Goal: Information Seeking & Learning: Learn about a topic

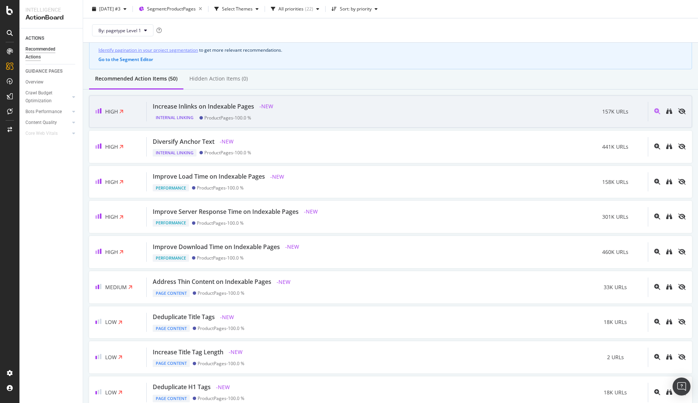
scroll to position [75, 0]
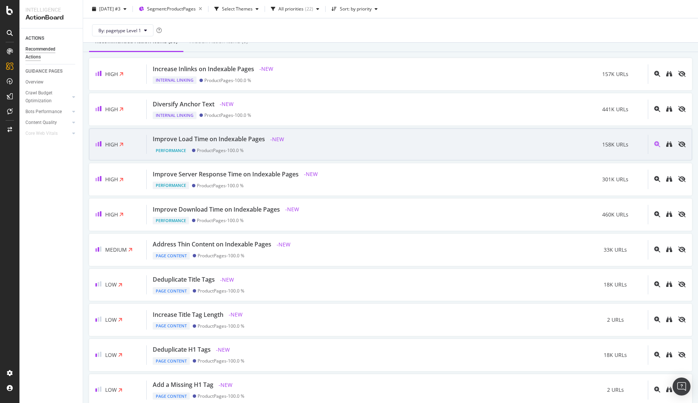
click at [429, 141] on div "Improve Load Time on Indexable Pages - NEW Performance ProductPages - 100.0 % 1…" at bounding box center [397, 144] width 501 height 19
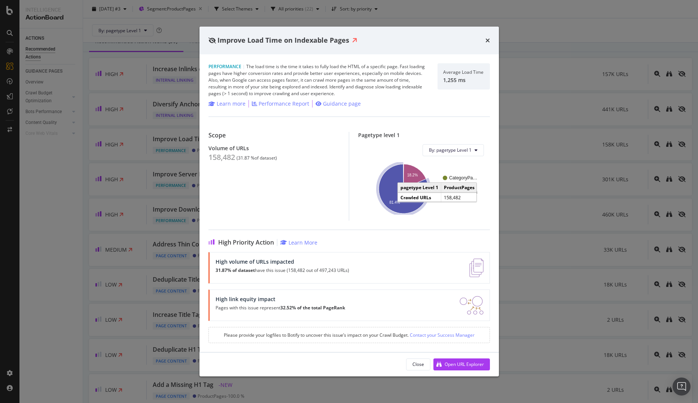
click at [383, 192] on icon "A chart." at bounding box center [403, 188] width 49 height 49
click at [489, 38] on icon "times" at bounding box center [488, 40] width 4 height 6
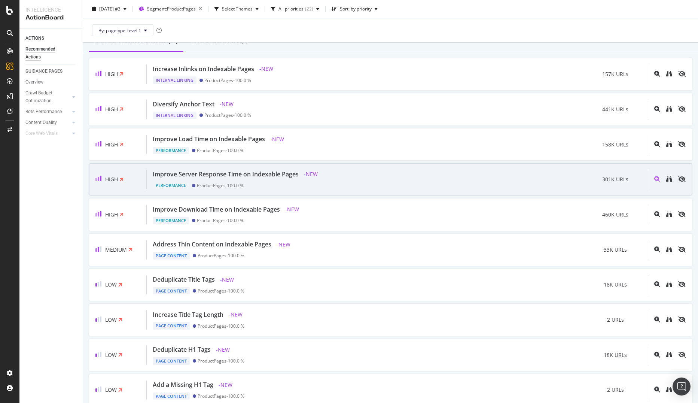
click at [215, 174] on div "Improve Server Response Time on Indexable Pages" at bounding box center [226, 174] width 146 height 9
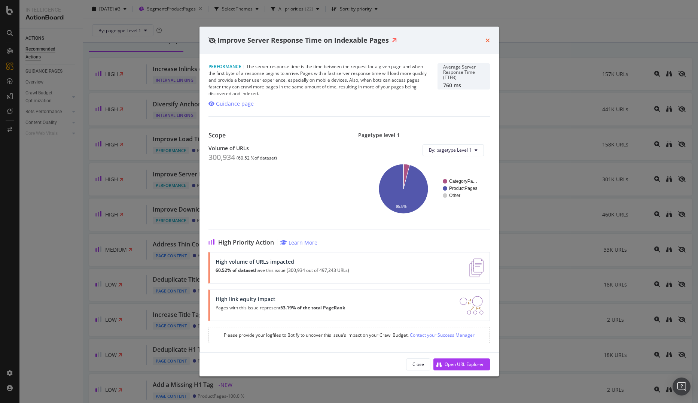
click at [489, 39] on icon "times" at bounding box center [488, 40] width 4 height 6
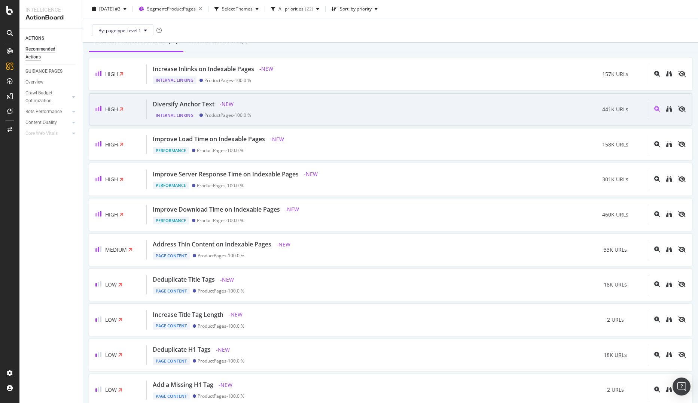
click at [179, 104] on div "Diversify Anchor Text" at bounding box center [184, 104] width 62 height 9
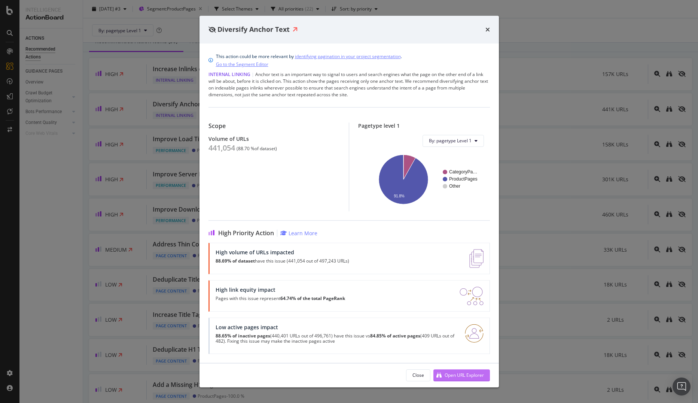
click at [468, 373] on div "Open URL Explorer" at bounding box center [464, 375] width 39 height 6
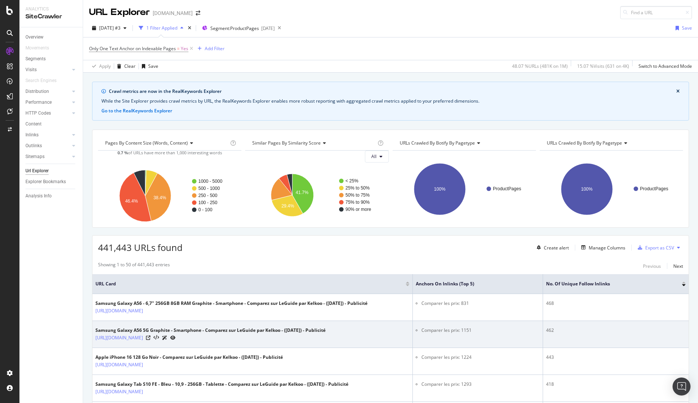
scroll to position [37, 0]
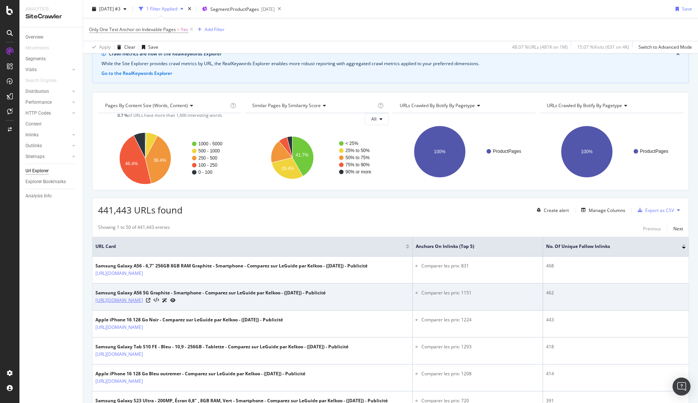
click at [143, 301] on link "https://www.leguide.com/gtin/08806095982892" at bounding box center [119, 300] width 48 height 7
